Goal: Information Seeking & Learning: Find specific fact

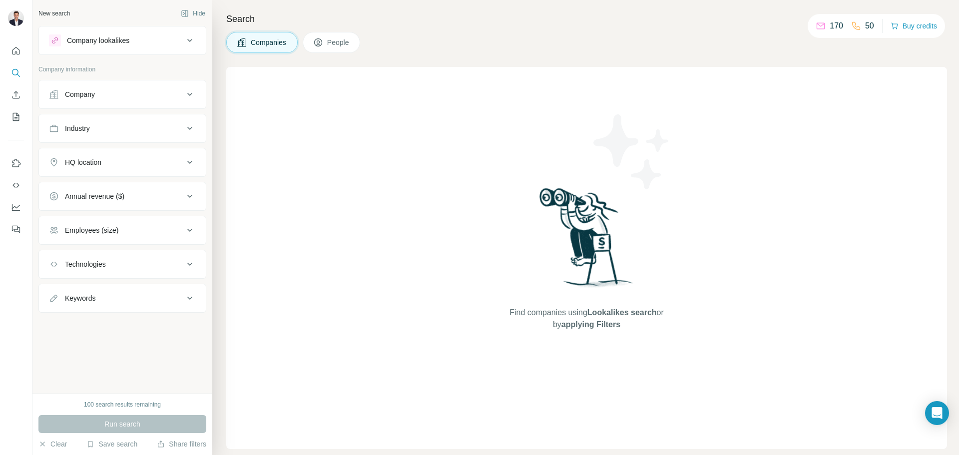
click at [123, 301] on div "Keywords" at bounding box center [116, 298] width 135 height 10
click at [102, 314] on input "text" at bounding box center [112, 323] width 127 height 18
type input "**********"
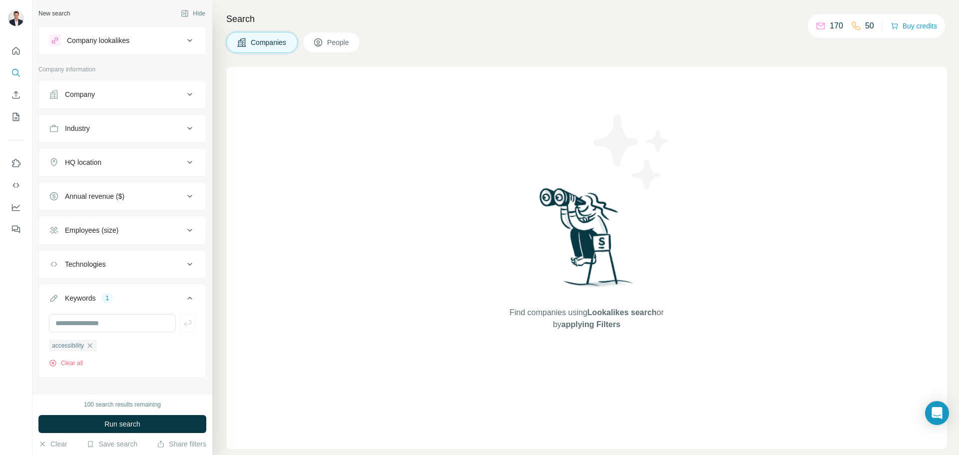
click at [122, 167] on button "HQ location" at bounding box center [122, 162] width 167 height 24
click at [111, 179] on input "text" at bounding box center [122, 187] width 147 height 18
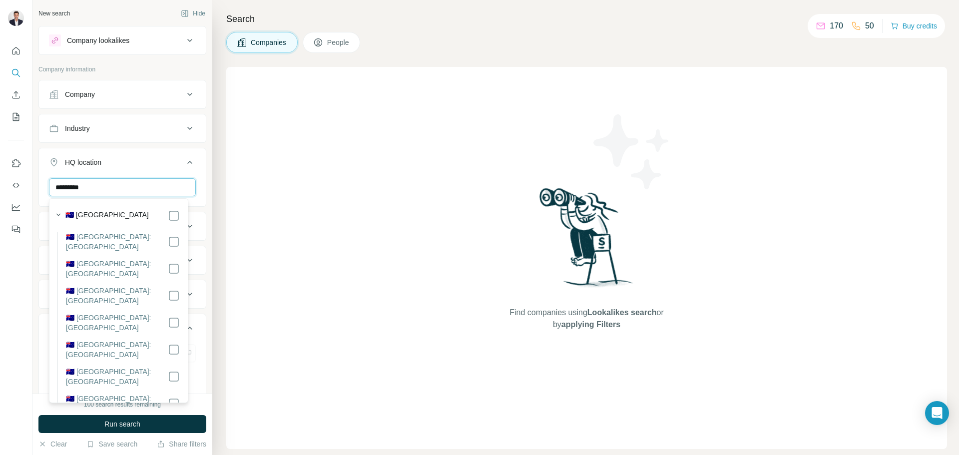
type input "*********"
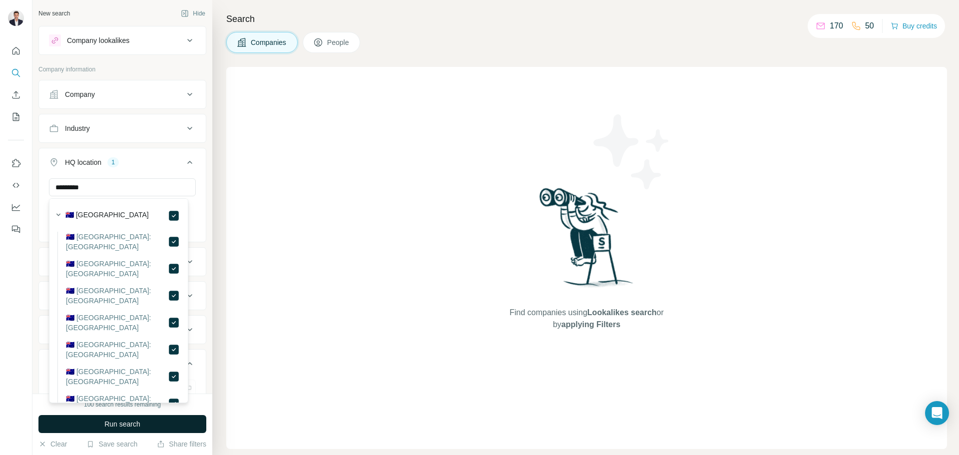
click at [124, 420] on span "Run search" at bounding box center [122, 424] width 36 height 10
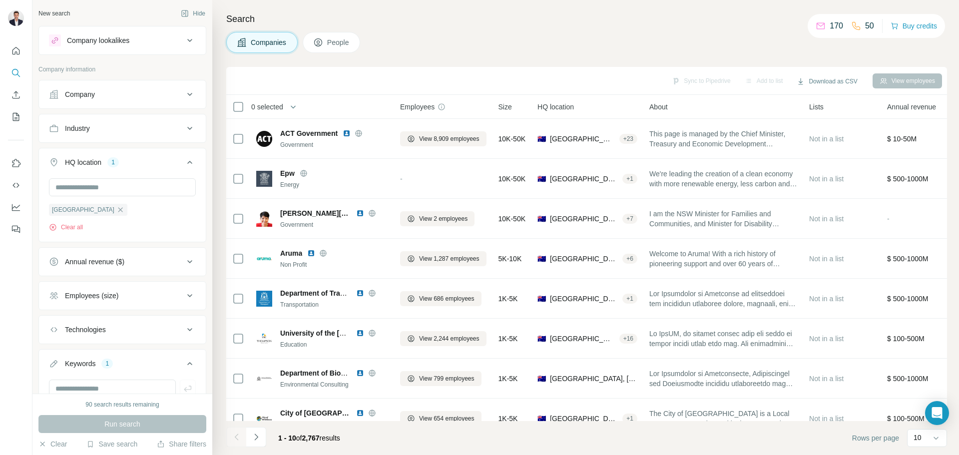
click at [137, 128] on div "Industry" at bounding box center [116, 128] width 135 height 10
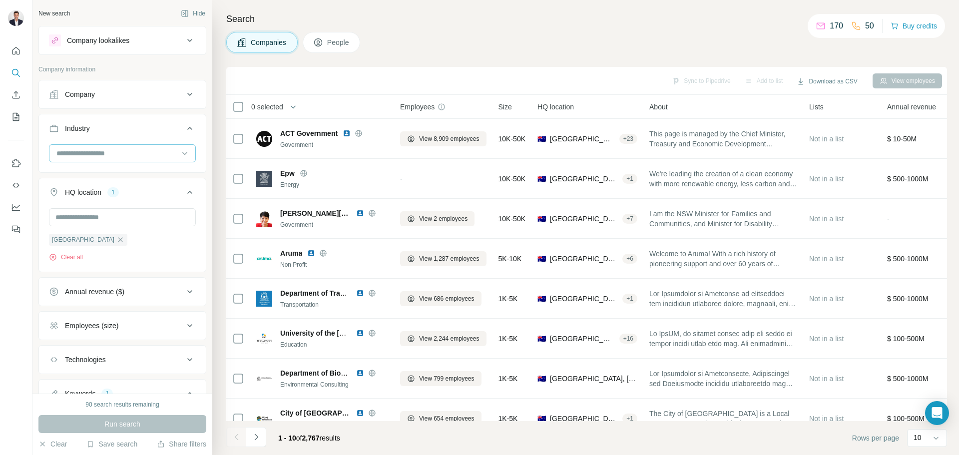
click at [117, 157] on input at bounding box center [116, 153] width 123 height 11
type input "***"
click at [62, 174] on p "Government" at bounding box center [76, 176] width 38 height 10
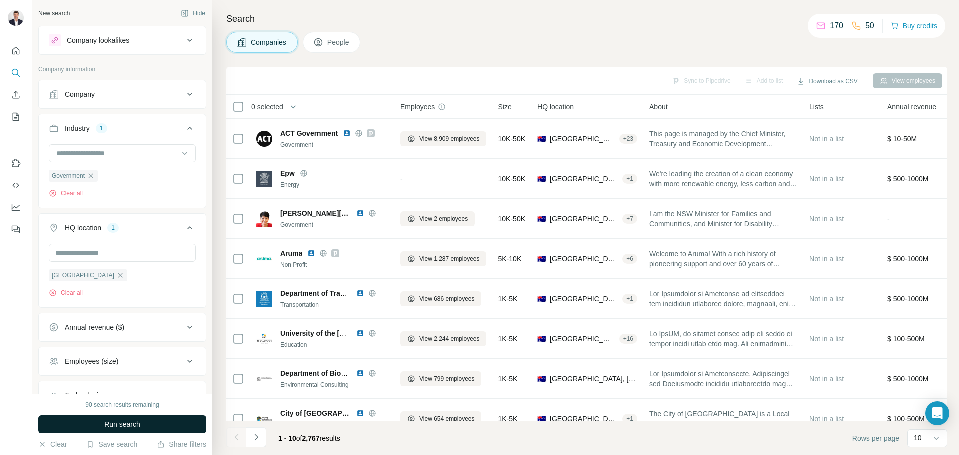
click at [126, 426] on span "Run search" at bounding box center [122, 424] width 36 height 10
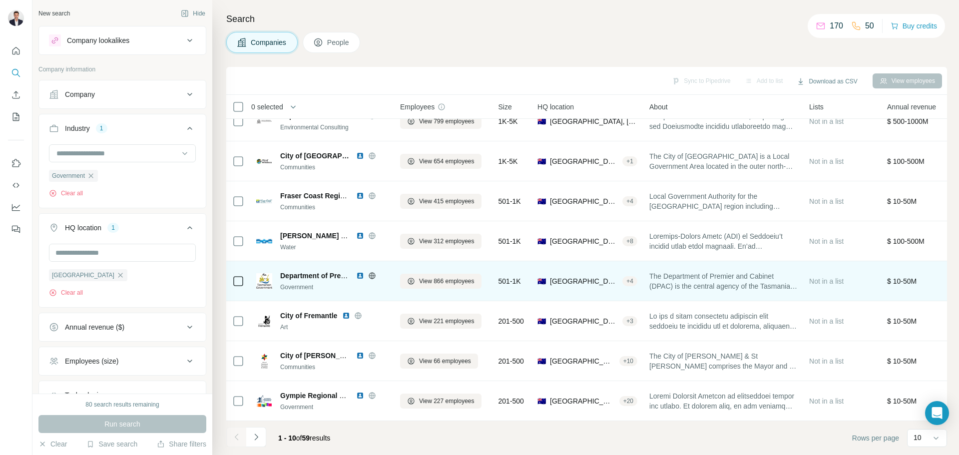
scroll to position [102, 0]
click at [443, 277] on span "View 866 employees" at bounding box center [446, 281] width 55 height 9
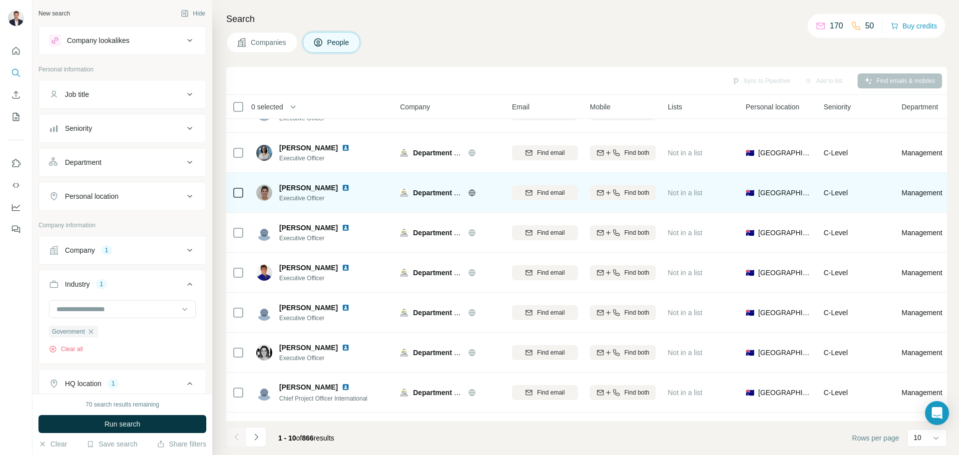
scroll to position [102, 0]
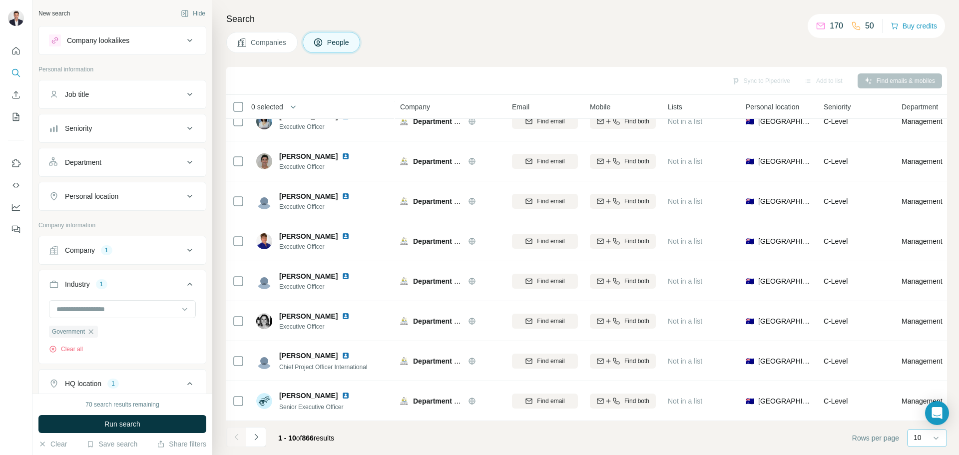
click at [927, 445] on div "10" at bounding box center [926, 438] width 25 height 17
click at [920, 361] on p "60" at bounding box center [920, 362] width 8 height 10
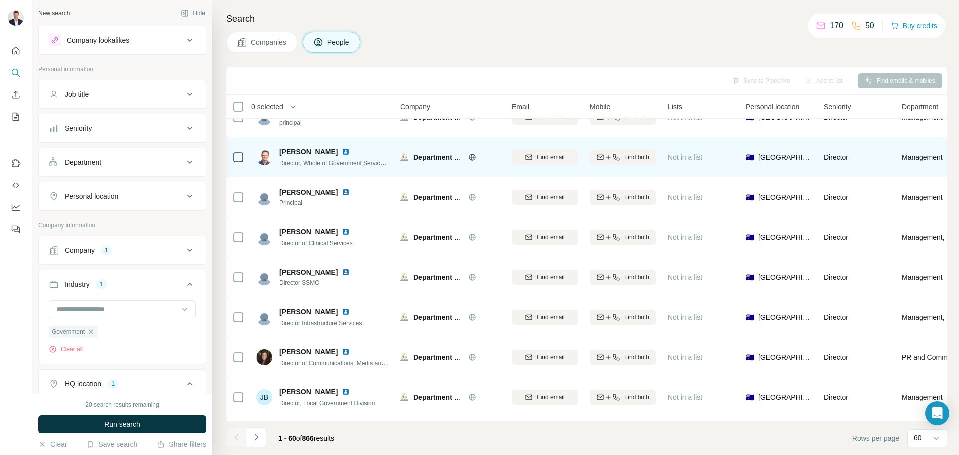
scroll to position [1751, 0]
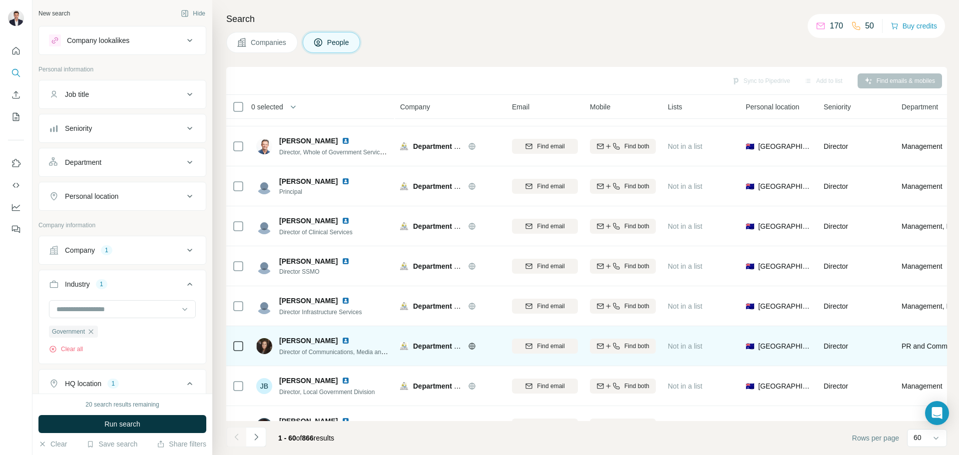
click at [243, 349] on icon at bounding box center [238, 346] width 12 height 12
click at [552, 343] on span "Find email" at bounding box center [550, 346] width 27 height 9
click at [685, 344] on span "1 list" at bounding box center [689, 345] width 12 height 9
click at [444, 346] on span "Department of Premier and Cabinet Tas" at bounding box center [478, 346] width 131 height 8
click at [428, 345] on span "Department of Premier and Cabinet Tas" at bounding box center [478, 346] width 131 height 8
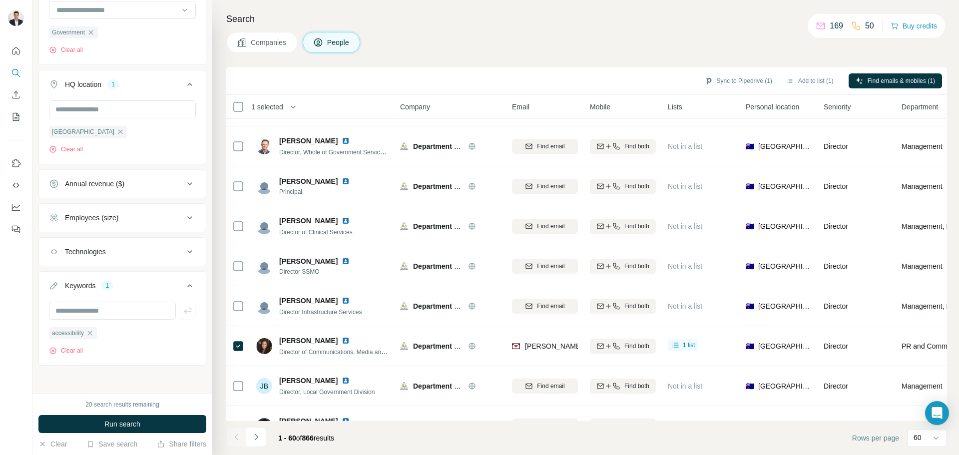
scroll to position [150, 0]
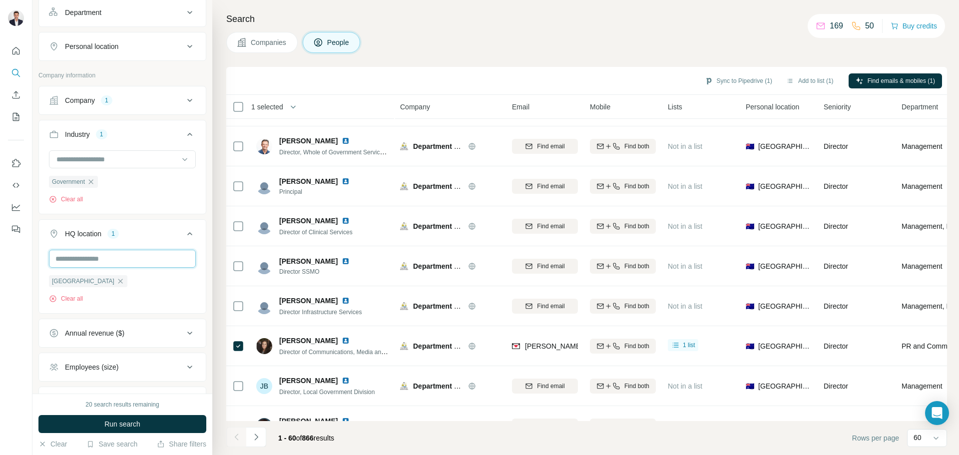
click at [105, 263] on input "text" at bounding box center [122, 259] width 147 height 18
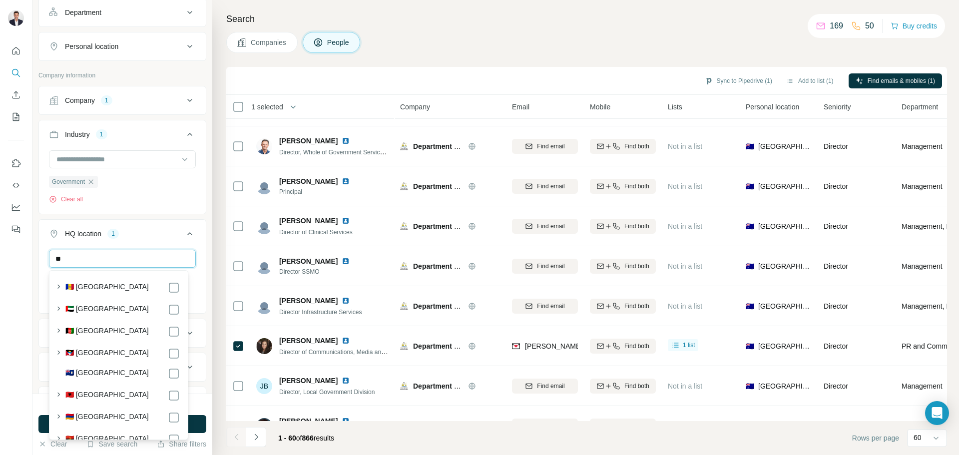
type input "*"
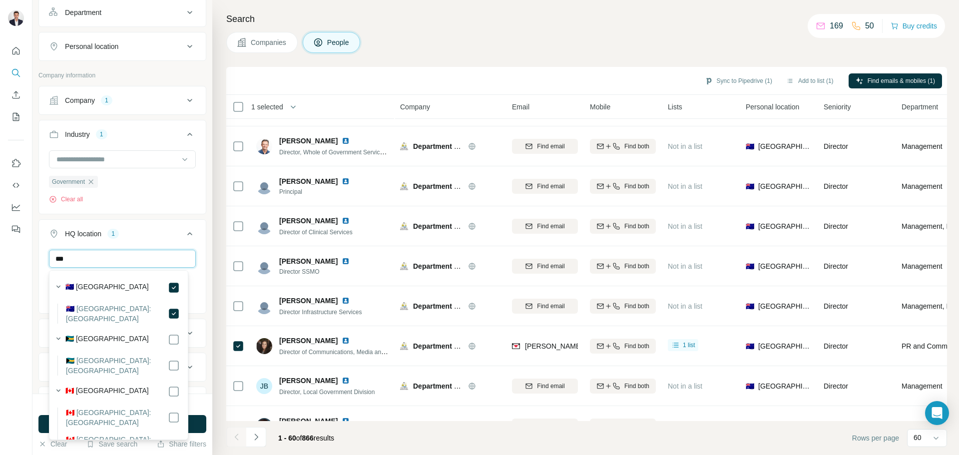
type input "***"
click at [158, 237] on div "HQ location 1" at bounding box center [116, 234] width 135 height 10
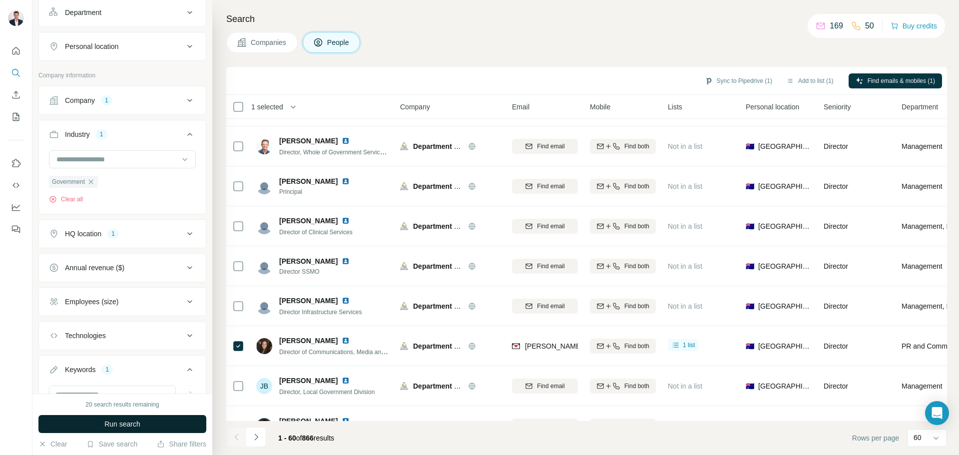
click at [135, 425] on span "Run search" at bounding box center [122, 424] width 36 height 10
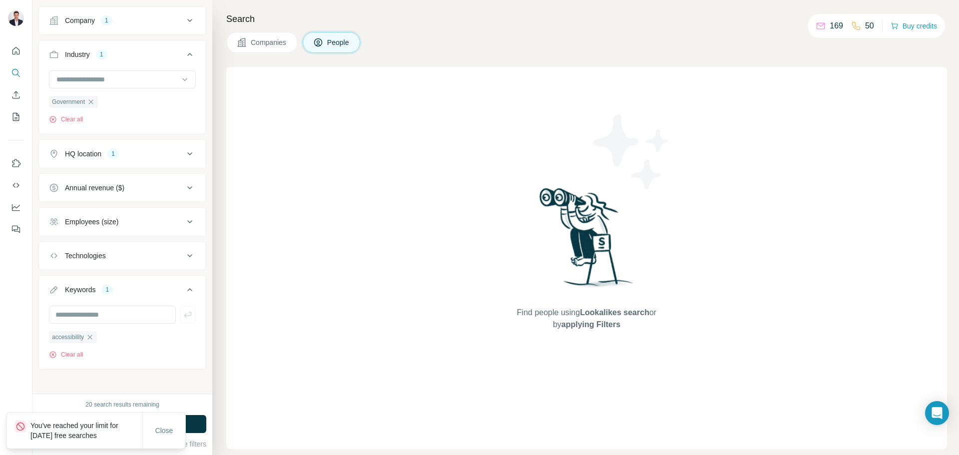
scroll to position [235, 0]
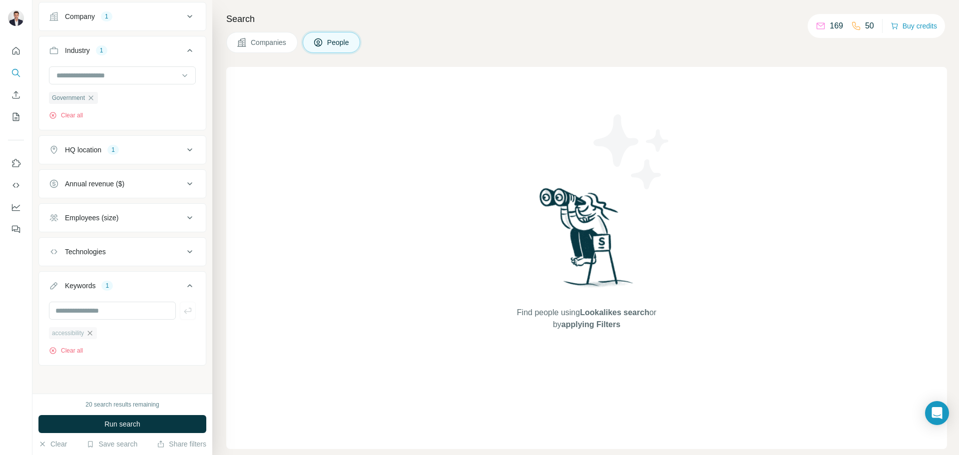
click at [92, 332] on icon "button" at bounding box center [90, 333] width 4 height 4
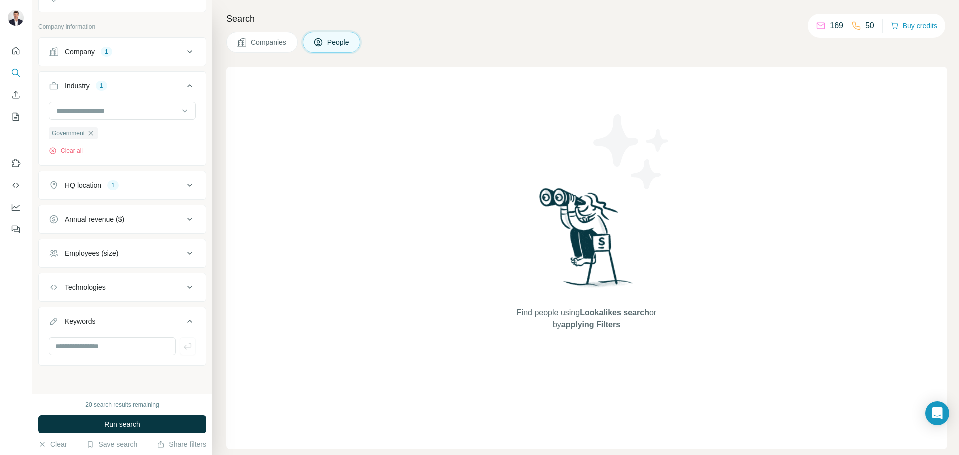
scroll to position [199, 0]
click at [104, 348] on input "text" at bounding box center [112, 346] width 127 height 18
type input "**********"
click at [183, 342] on icon "button" at bounding box center [188, 346] width 10 height 10
click at [128, 424] on span "Run search" at bounding box center [122, 424] width 36 height 10
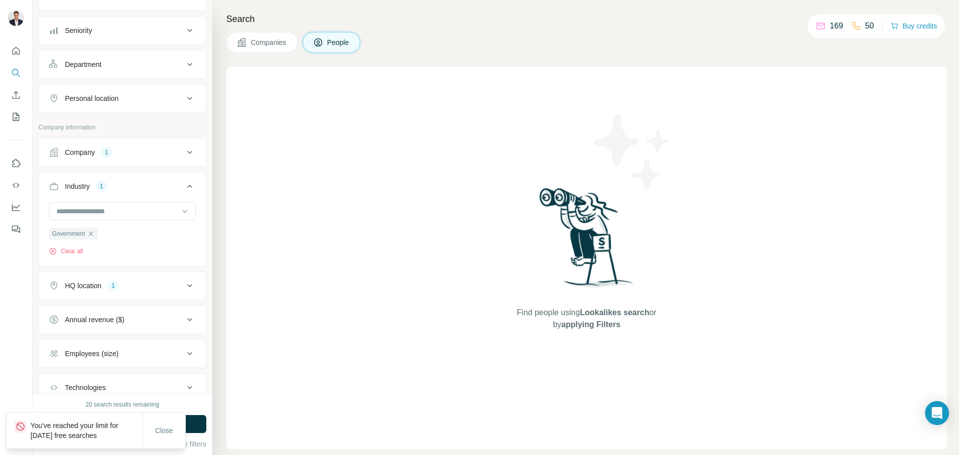
scroll to position [100, 0]
click at [165, 289] on button "HQ location 1" at bounding box center [122, 284] width 167 height 24
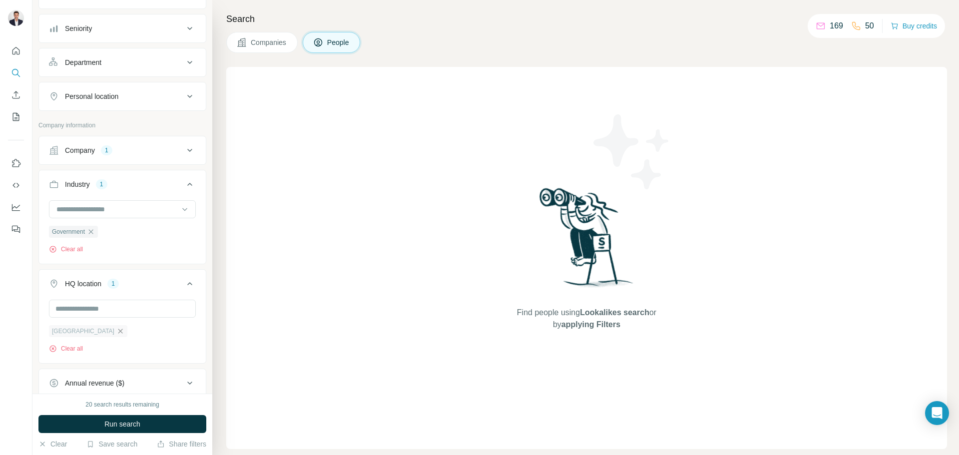
click at [116, 329] on icon "button" at bounding box center [120, 331] width 8 height 8
click at [90, 313] on input "text" at bounding box center [122, 309] width 147 height 18
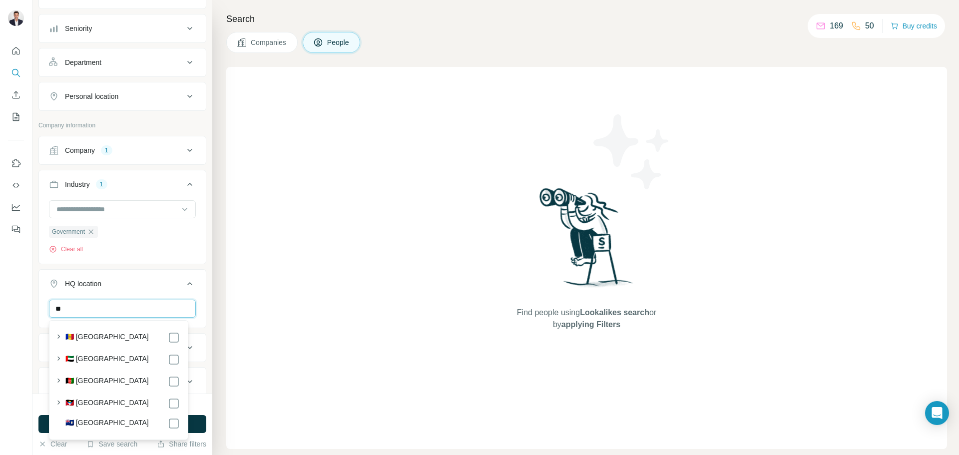
type input "*"
type input "*********"
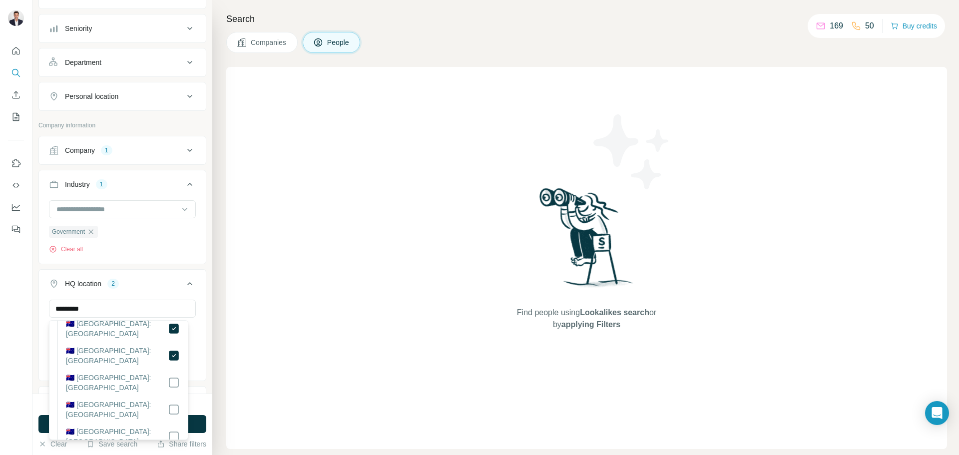
scroll to position [50, 0]
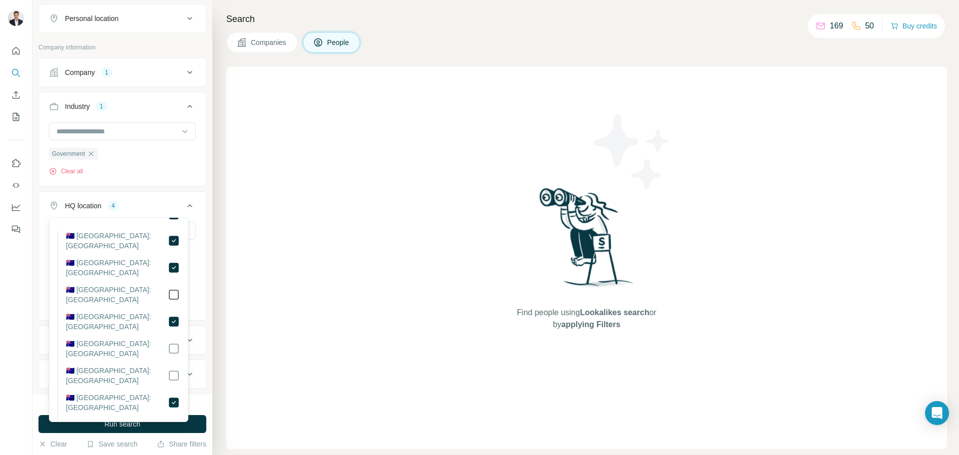
scroll to position [13, 0]
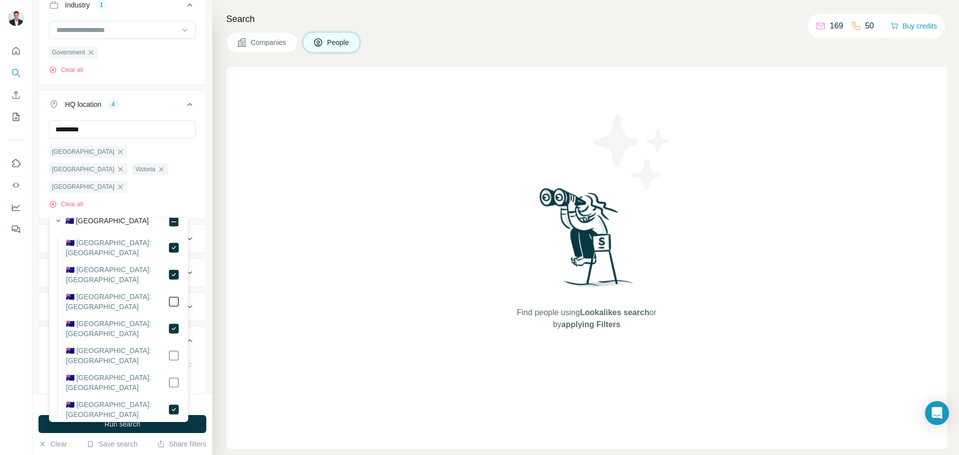
scroll to position [300, 0]
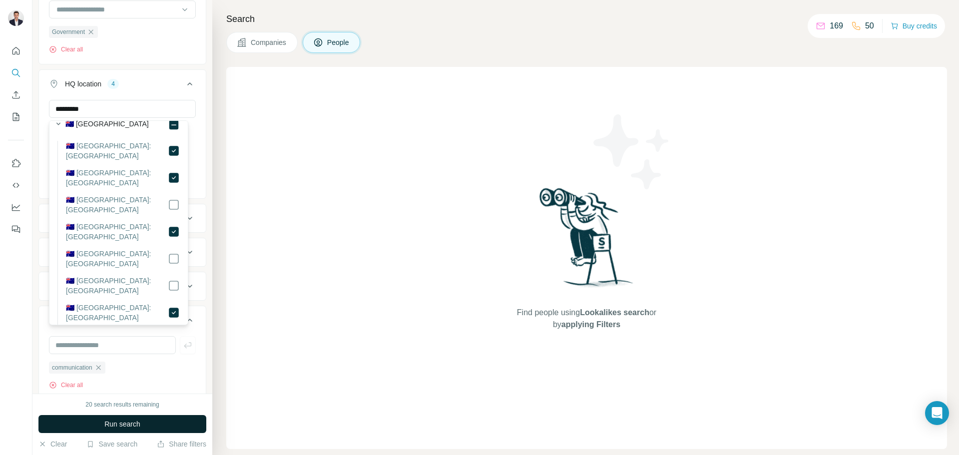
click at [127, 424] on span "Run search" at bounding box center [122, 424] width 36 height 10
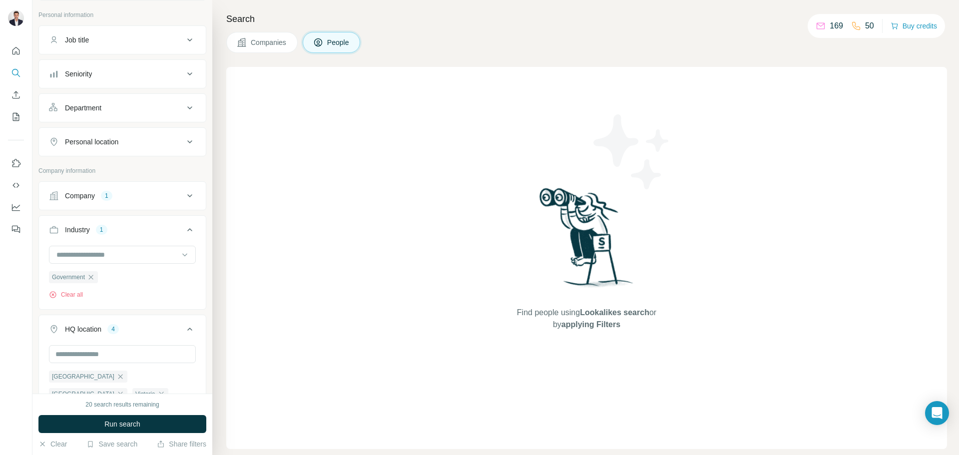
scroll to position [37, 0]
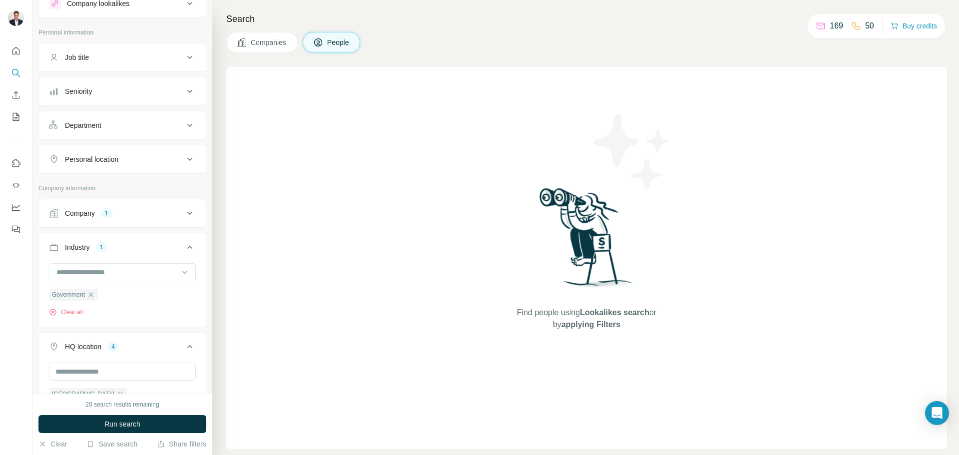
click at [184, 215] on icon at bounding box center [190, 213] width 12 height 12
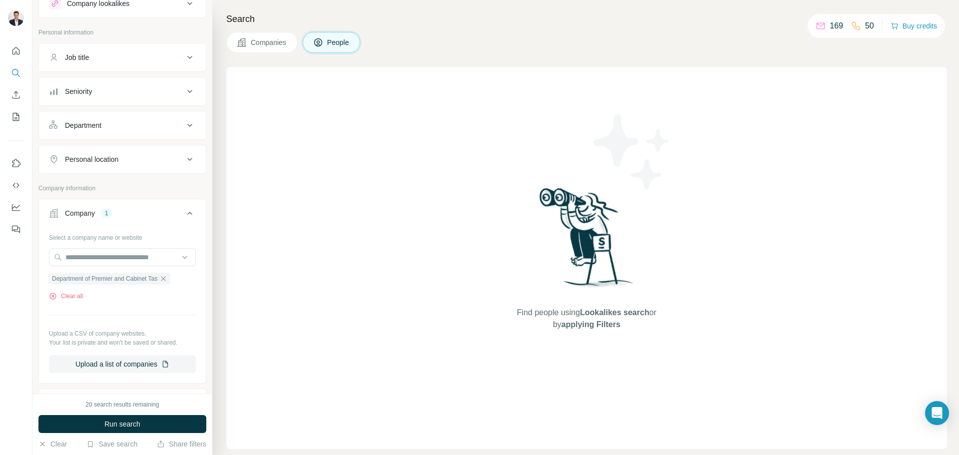
click at [167, 279] on icon "button" at bounding box center [163, 279] width 8 height 8
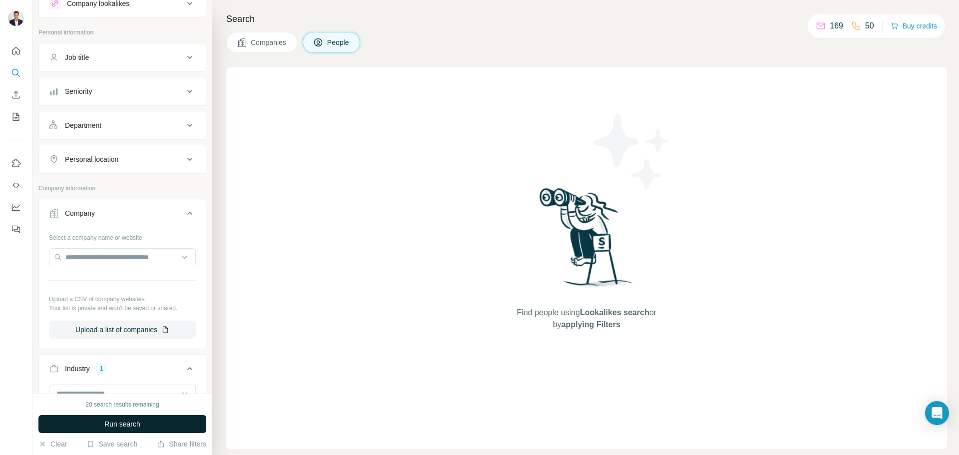
click at [163, 428] on button "Run search" at bounding box center [122, 424] width 168 height 18
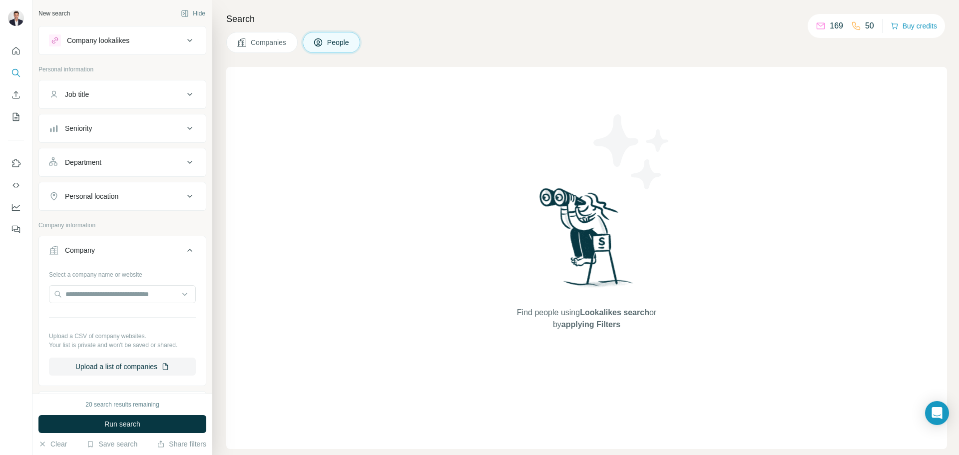
click at [110, 91] on div "Job title" at bounding box center [116, 94] width 135 height 10
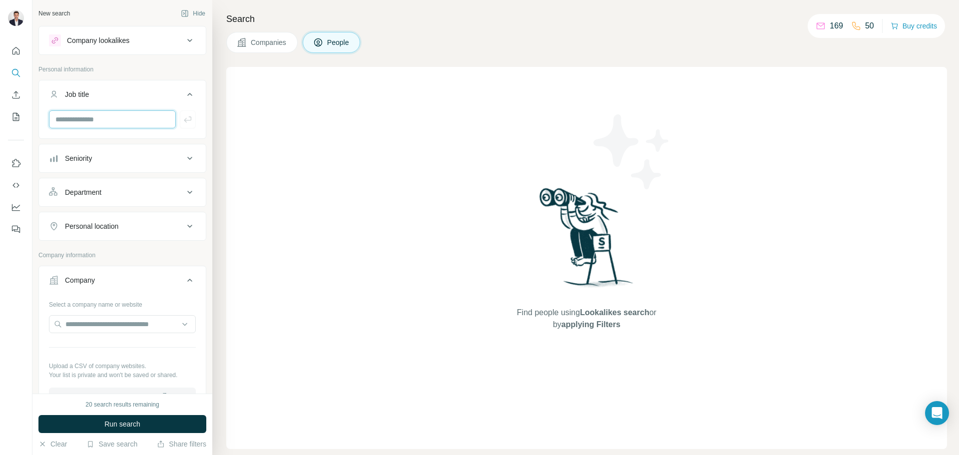
click at [102, 123] on input "text" at bounding box center [112, 119] width 127 height 18
type input "**********"
click at [159, 49] on button "Company lookalikes" at bounding box center [122, 40] width 167 height 24
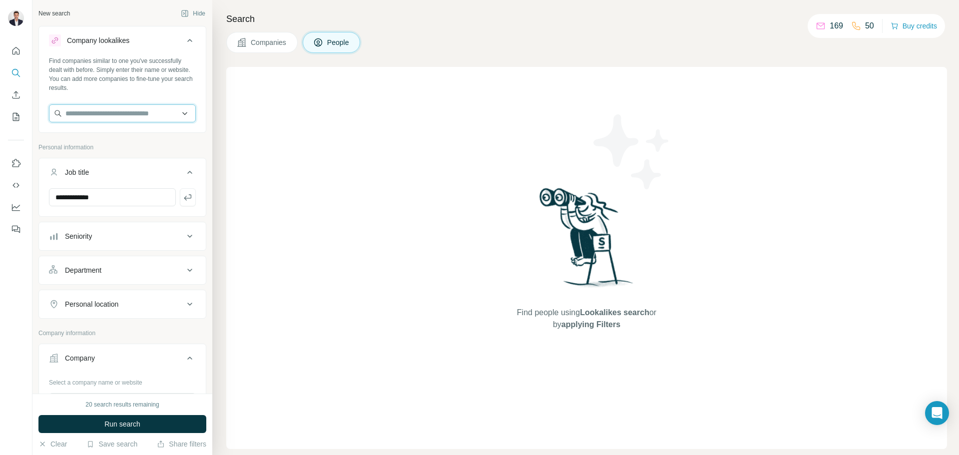
click at [178, 109] on input "text" at bounding box center [122, 113] width 147 height 18
click at [178, 82] on div "Find companies similar to one you've successfully dealt with before. Simply ent…" at bounding box center [122, 74] width 147 height 36
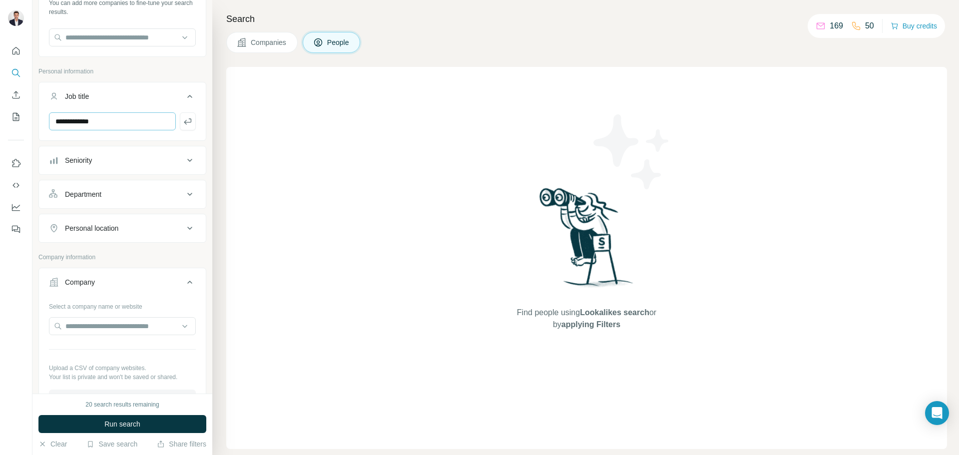
scroll to position [150, 0]
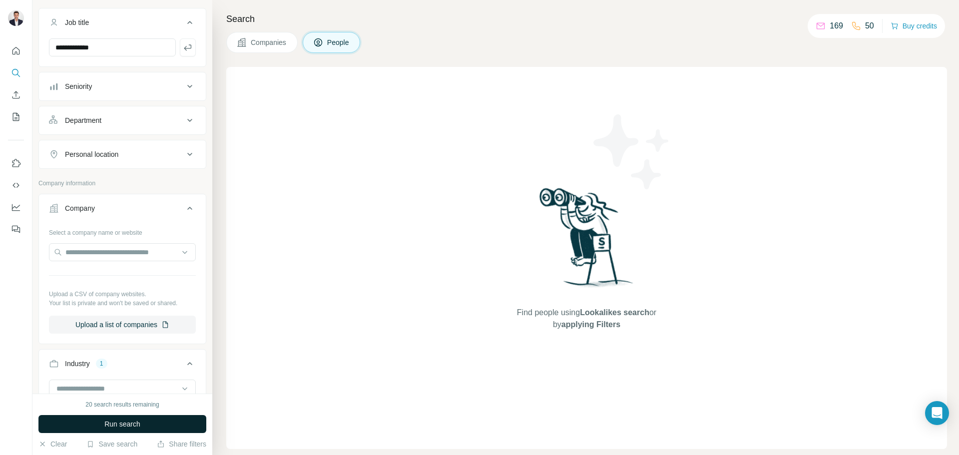
click at [111, 420] on span "Run search" at bounding box center [122, 424] width 36 height 10
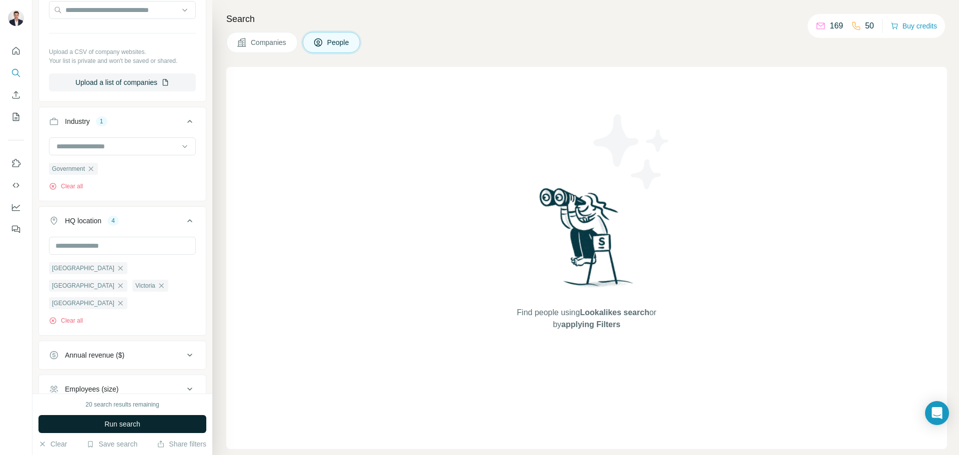
scroll to position [557, 0]
